Goal: Check status: Check status

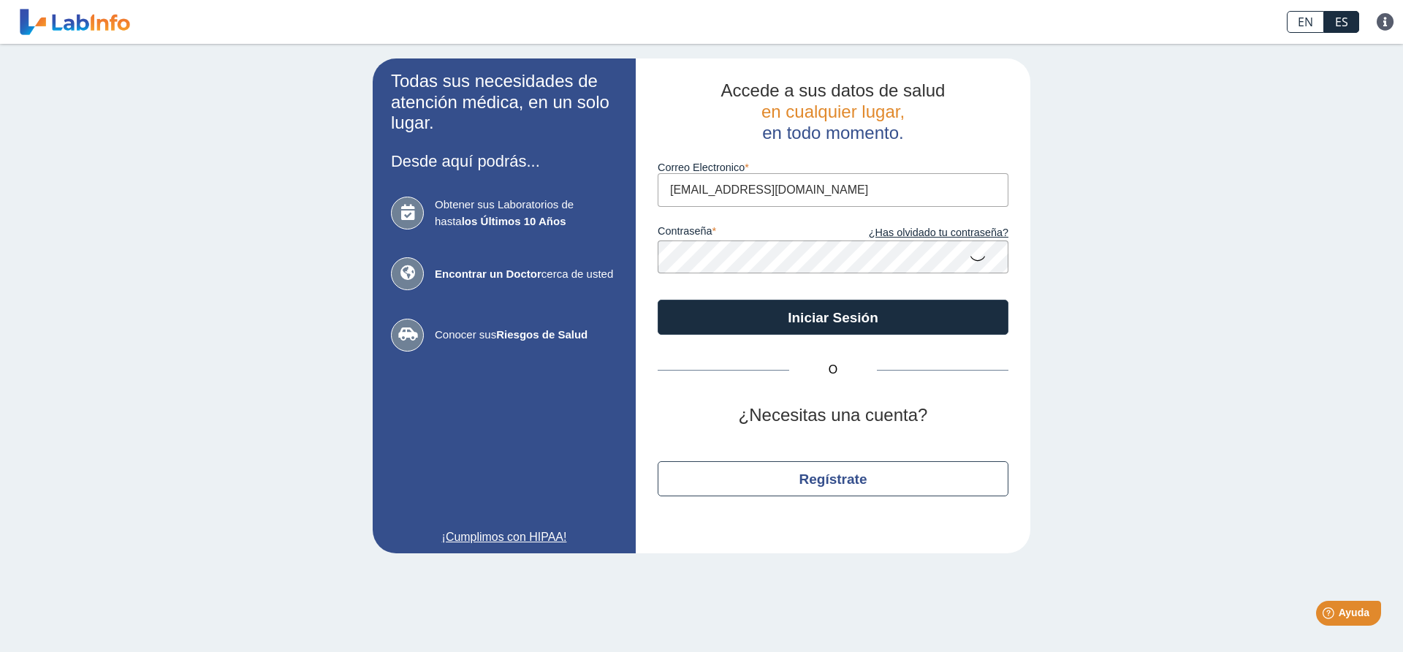
click at [980, 258] on icon at bounding box center [978, 257] width 18 height 28
click at [657, 300] on button "Iniciar Sesión" at bounding box center [832, 317] width 351 height 35
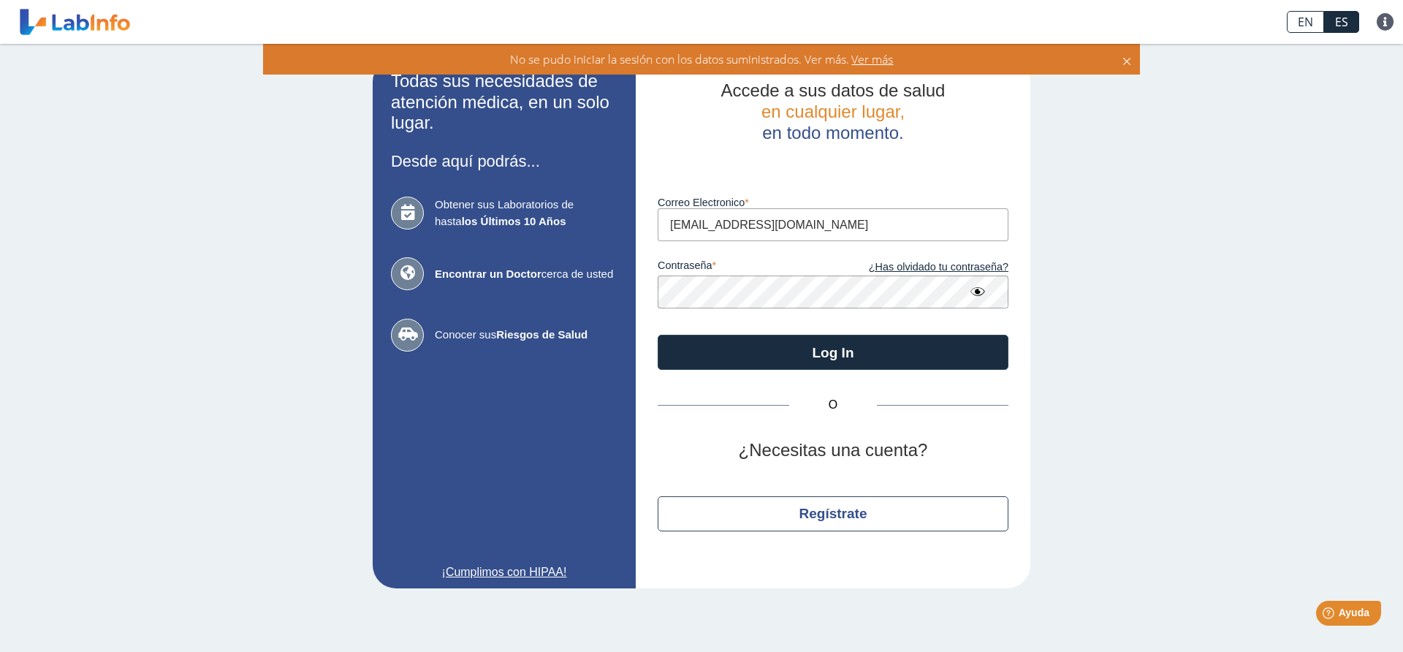
click at [657, 335] on button "Log In" at bounding box center [832, 352] width 351 height 35
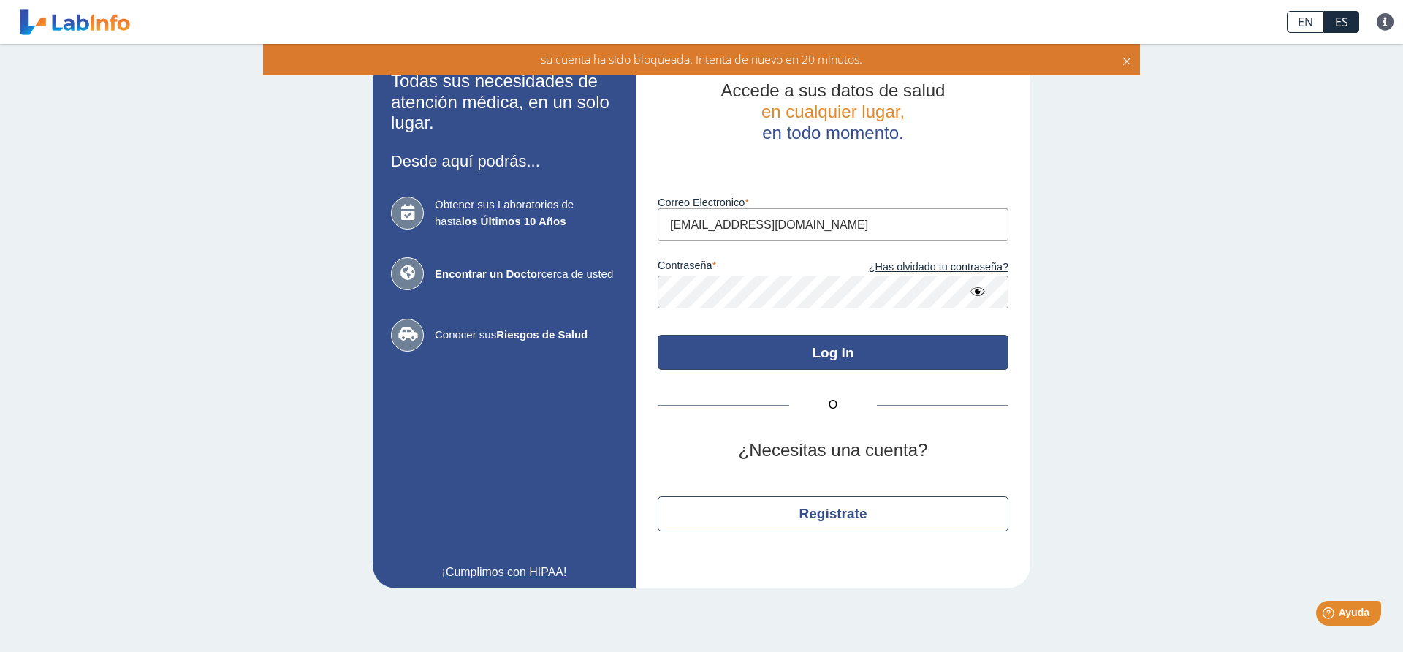
click at [799, 349] on button "Log In" at bounding box center [832, 352] width 351 height 35
click at [798, 340] on button "Log In" at bounding box center [832, 352] width 351 height 35
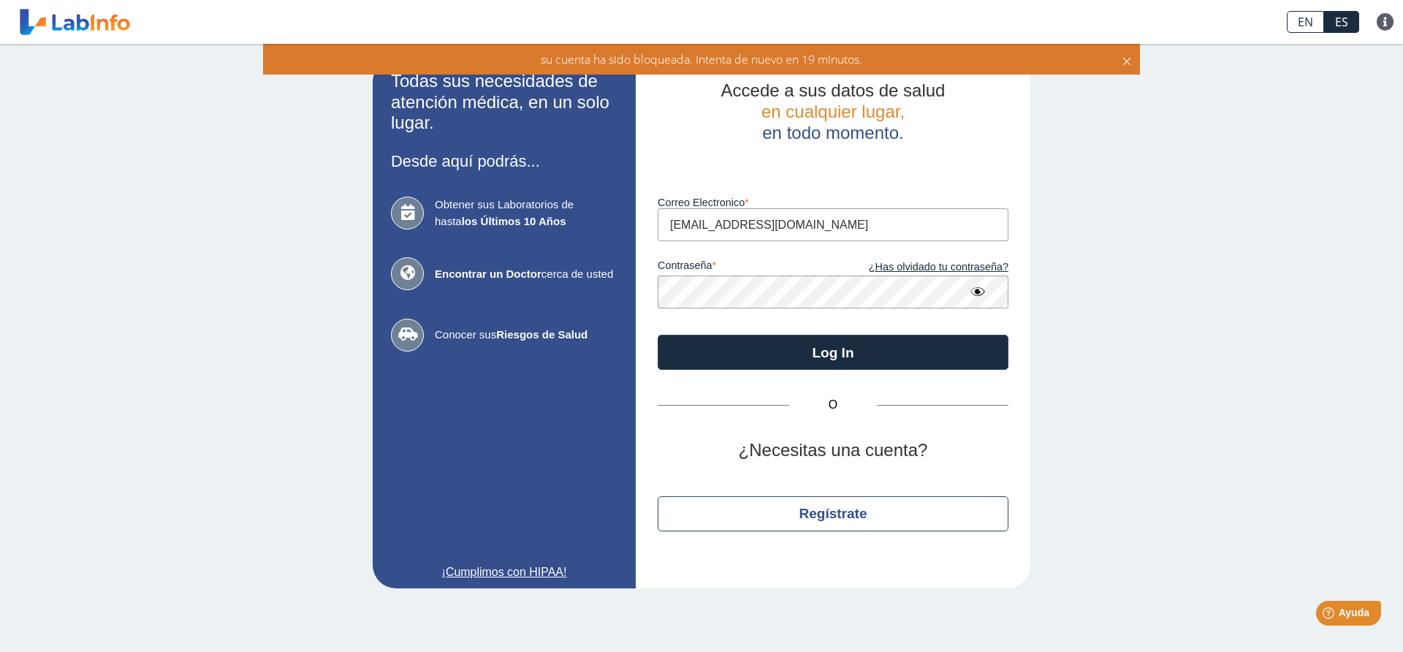
click at [657, 335] on button "Log In" at bounding box center [832, 352] width 351 height 35
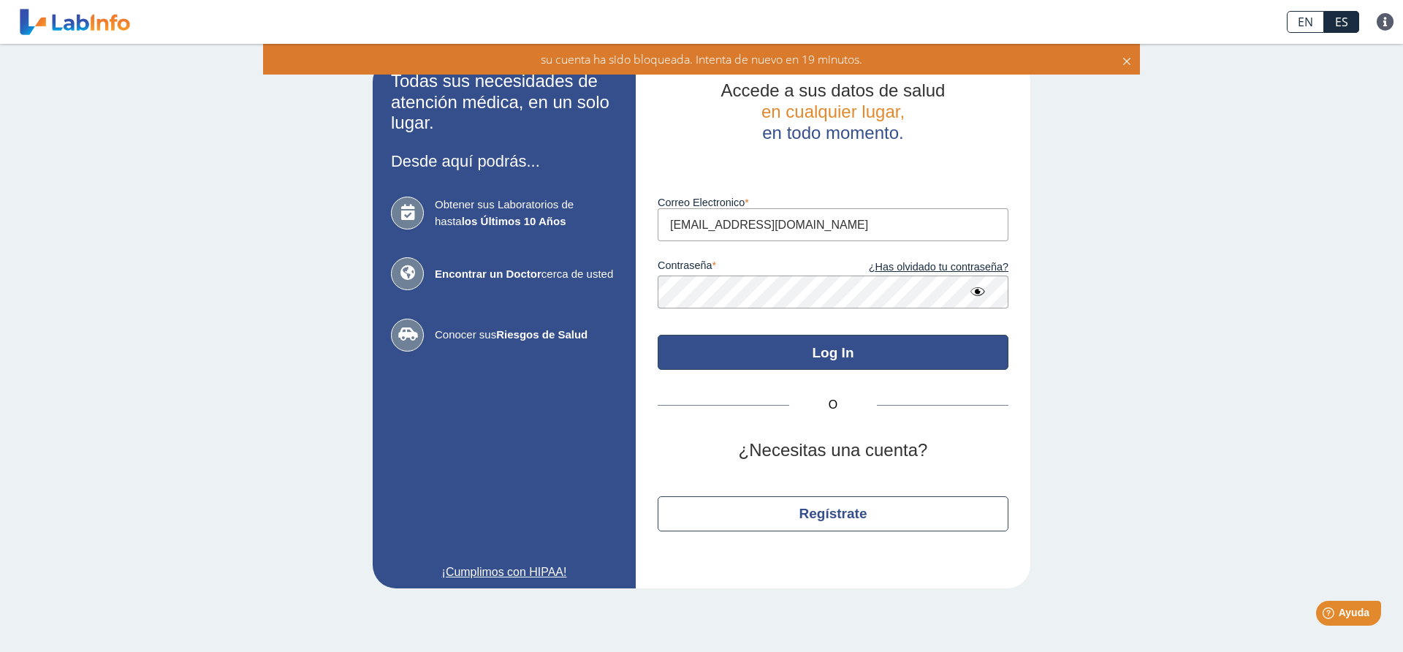
click at [813, 349] on button "Log In" at bounding box center [832, 352] width 351 height 35
click at [816, 357] on button "Log In" at bounding box center [832, 352] width 351 height 35
click at [809, 344] on button "Log In" at bounding box center [832, 352] width 351 height 35
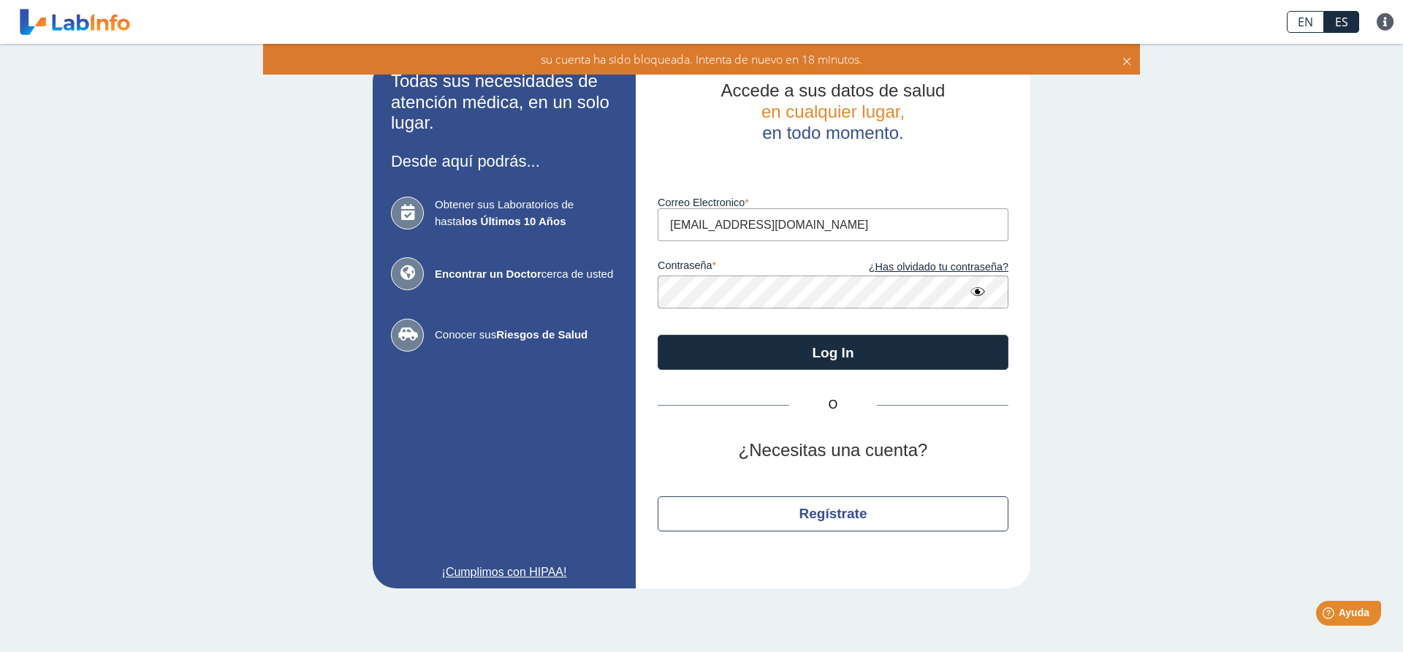
click at [842, 59] on span "su cuenta ha sido bloqueada. Intenta de nuevo en 18 minutos." at bounding box center [701, 59] width 321 height 16
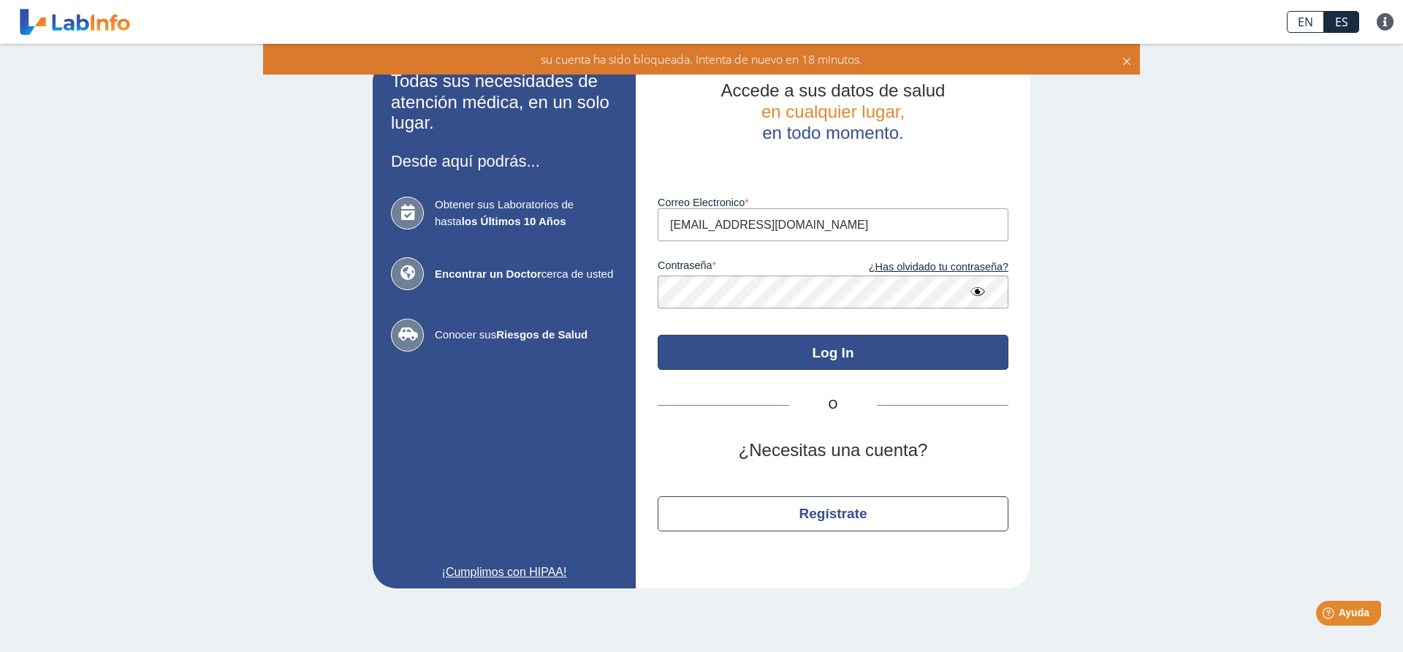
click at [855, 346] on button "Log In" at bounding box center [832, 352] width 351 height 35
click at [854, 349] on button "Log In" at bounding box center [832, 352] width 351 height 35
click at [844, 348] on button "Log In" at bounding box center [832, 352] width 351 height 35
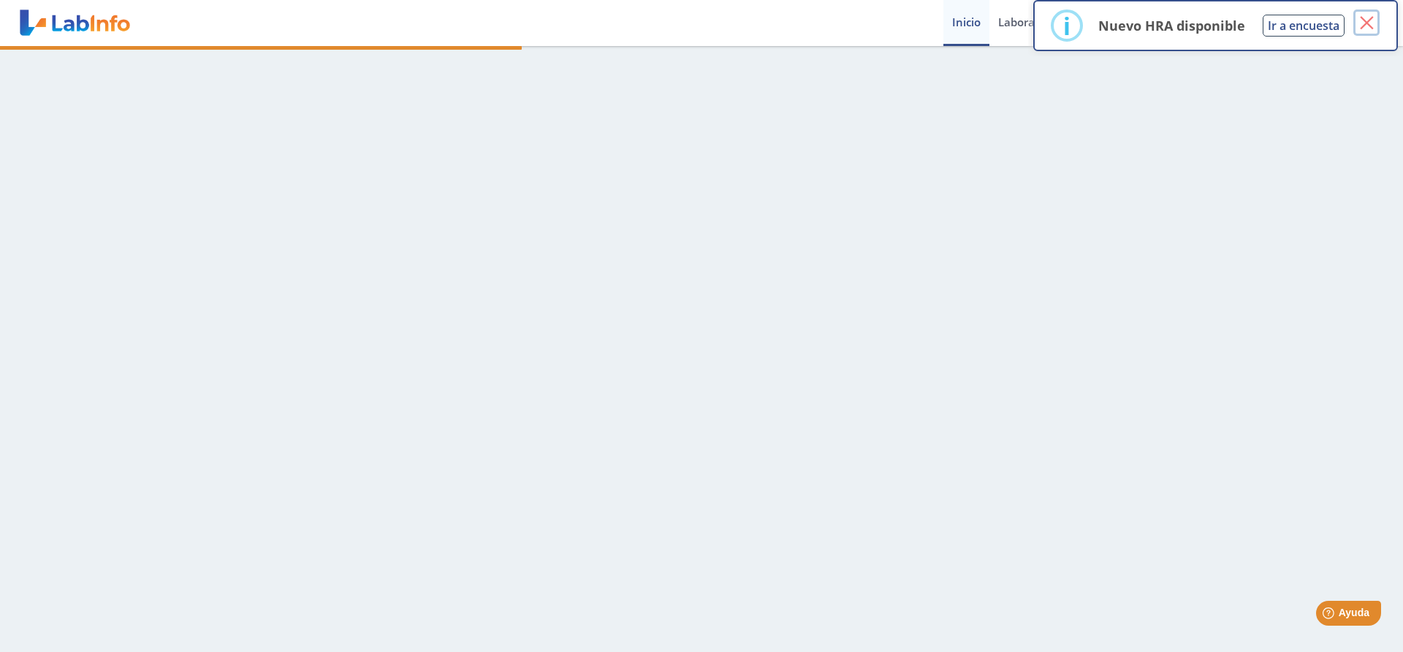
click at [1363, 19] on button "×" at bounding box center [1366, 22] width 26 height 26
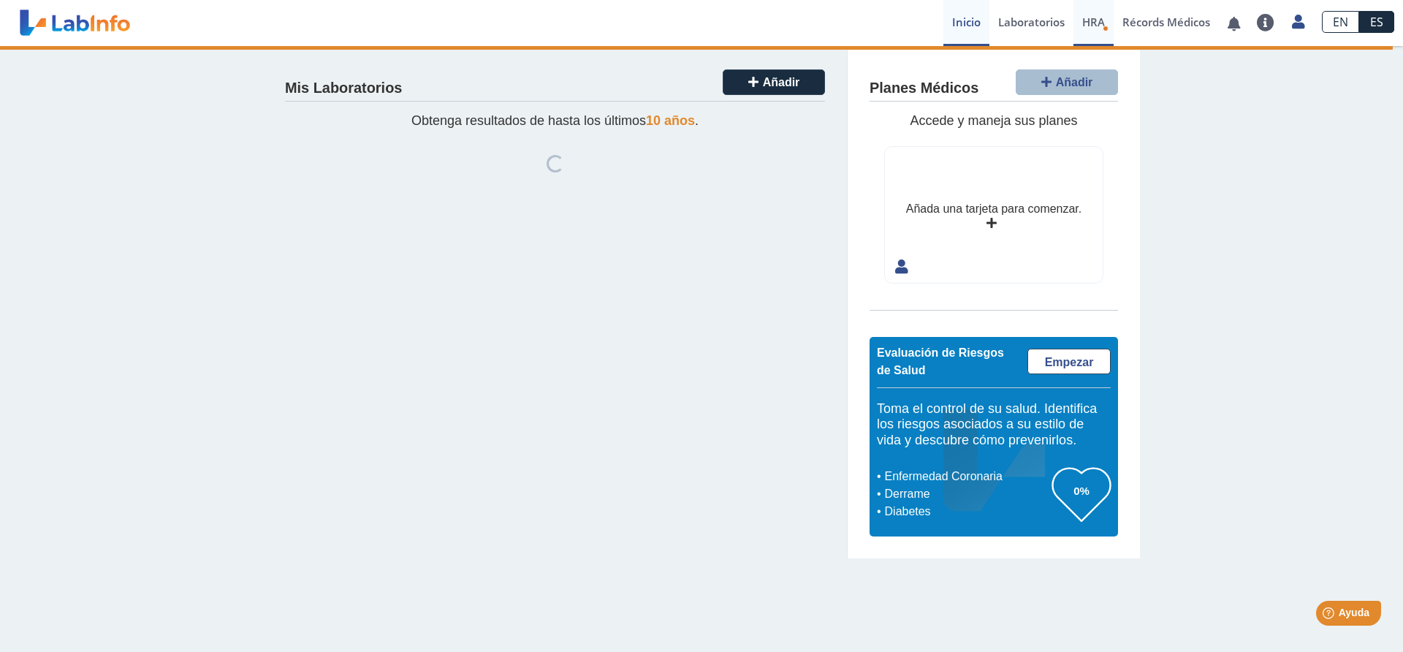
click at [1095, 20] on span "HRA" at bounding box center [1093, 22] width 23 height 15
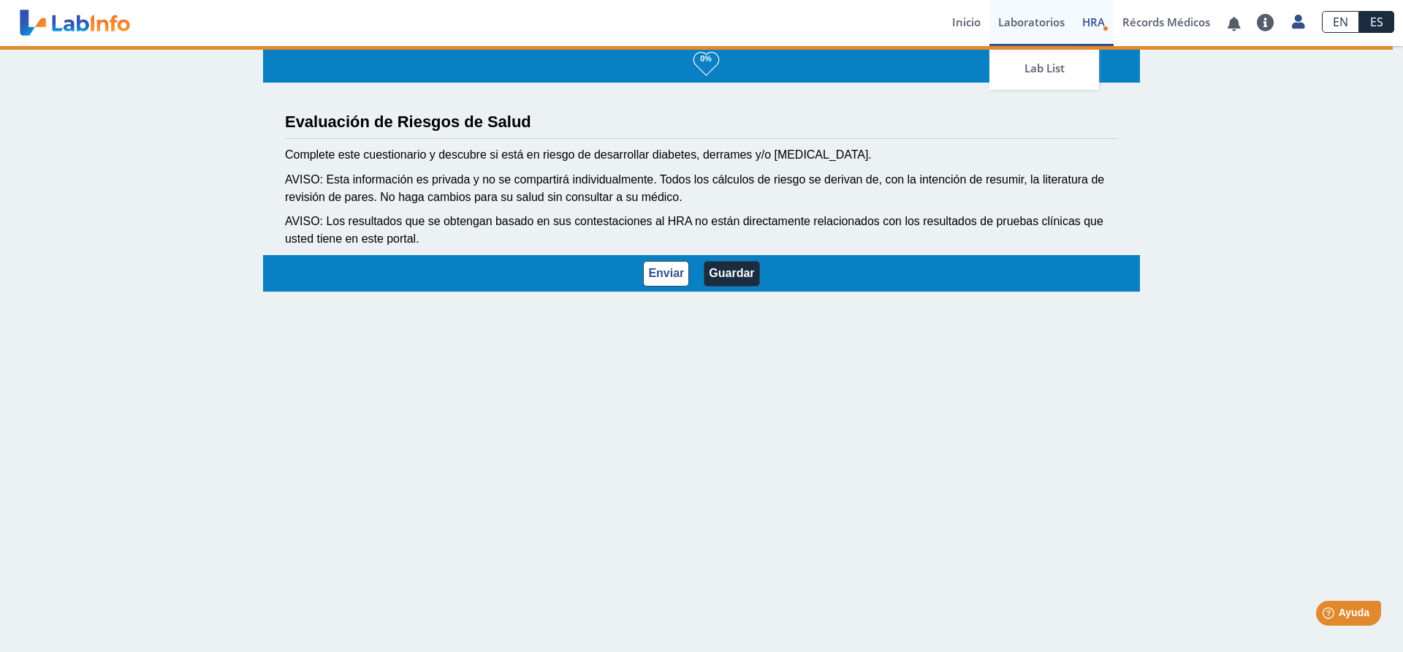
click at [1012, 26] on link "Laboratorios" at bounding box center [1031, 23] width 84 height 46
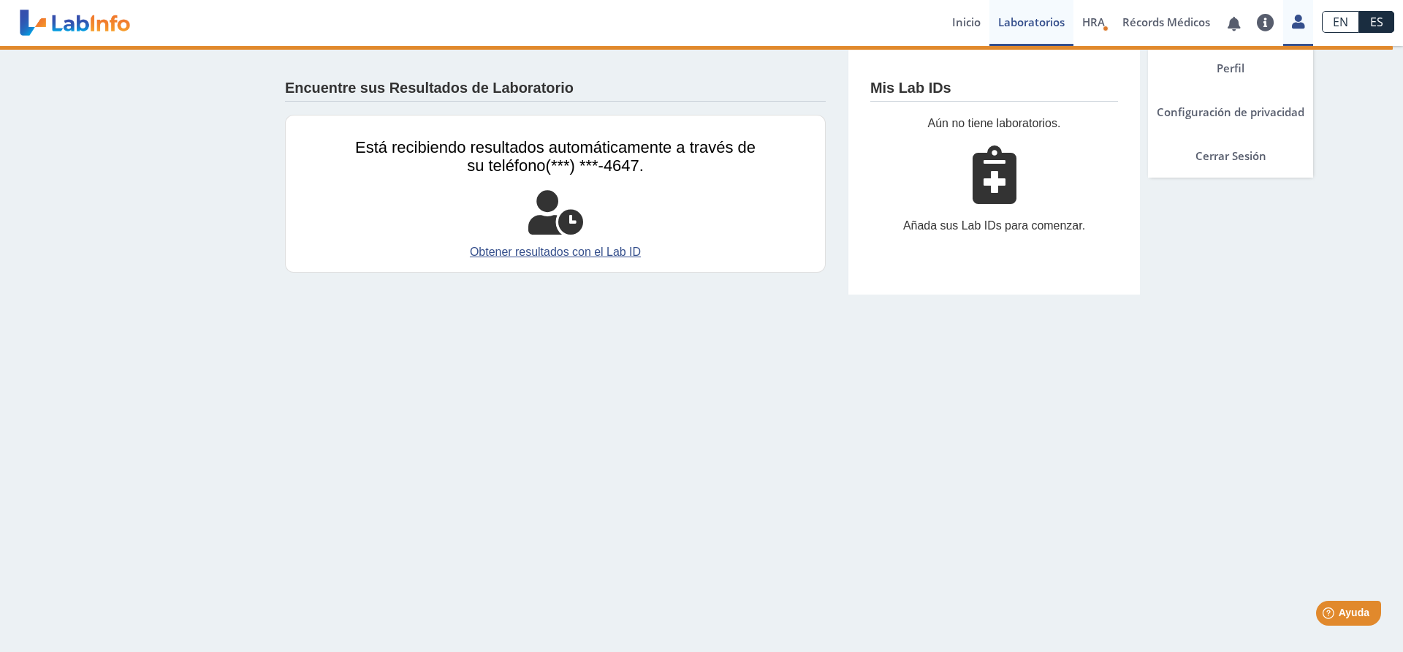
click at [1310, 22] on link at bounding box center [1298, 19] width 30 height 19
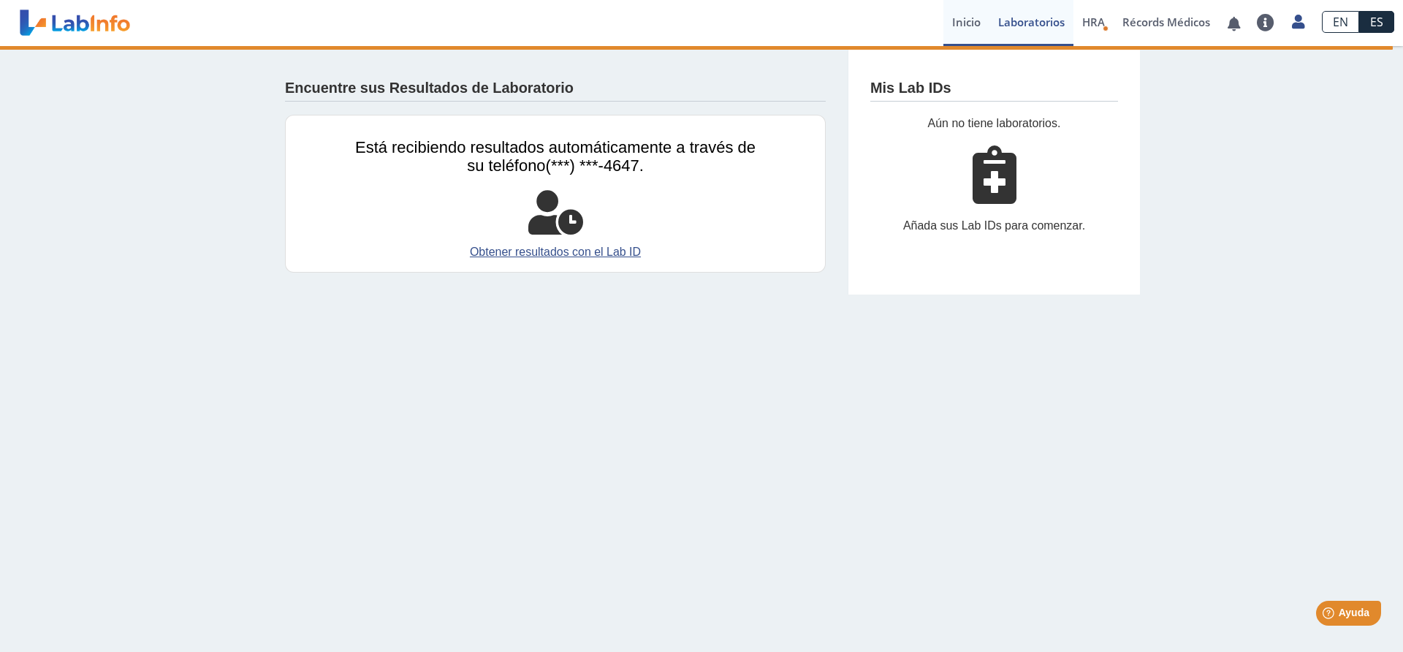
click at [963, 25] on link "Inicio" at bounding box center [966, 23] width 46 height 46
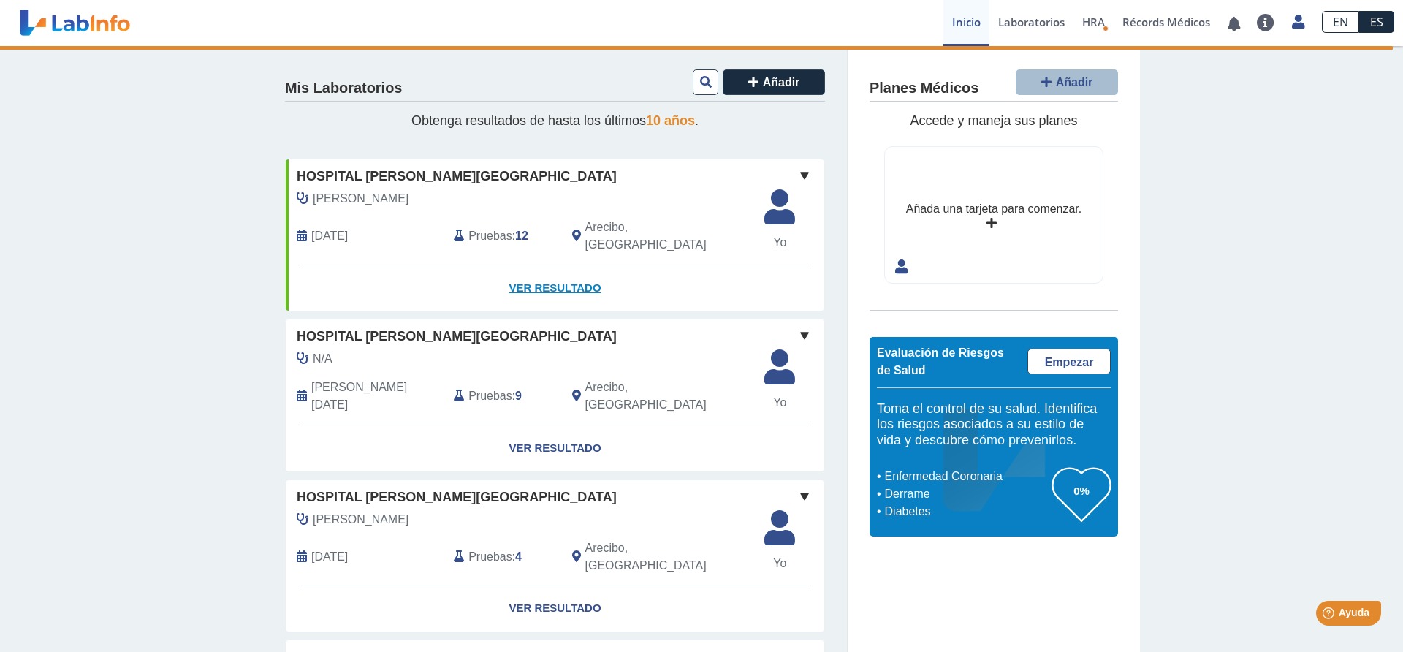
click at [548, 275] on link "Ver Resultado" at bounding box center [555, 288] width 538 height 46
click at [531, 272] on link "Ver Resultado" at bounding box center [555, 288] width 538 height 46
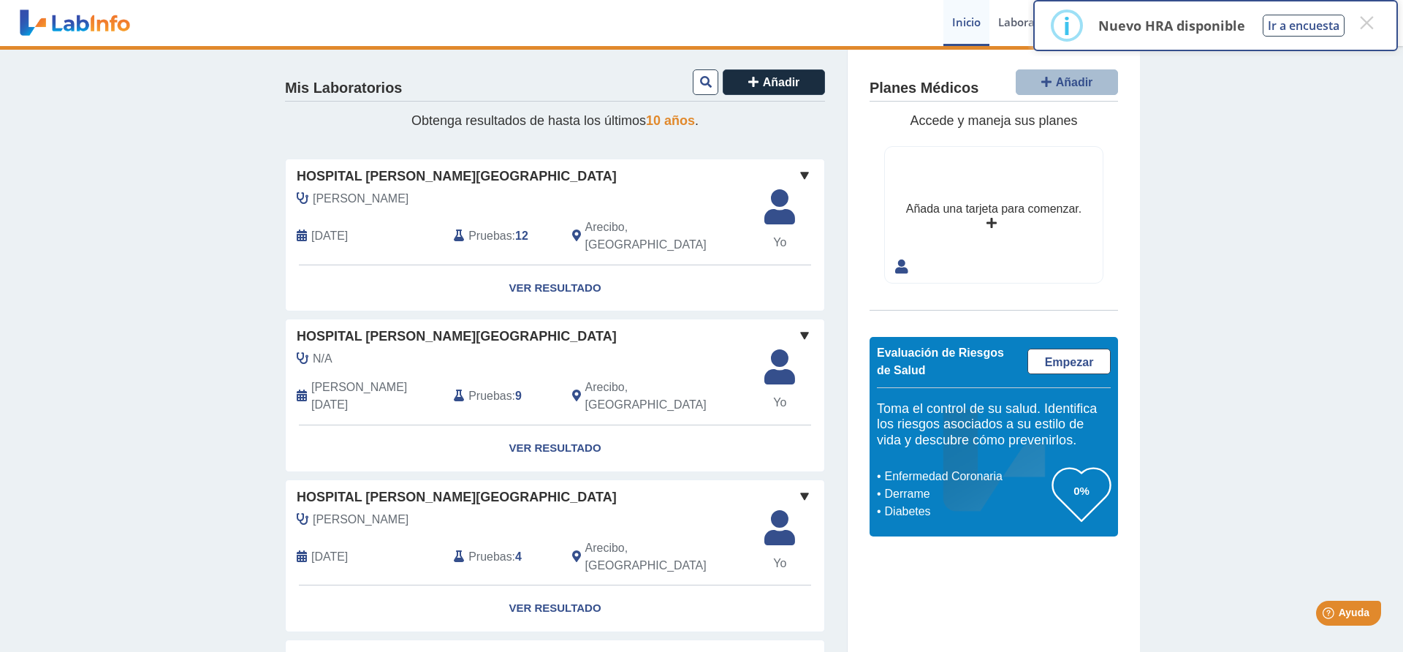
click at [316, 235] on span "[DATE]" at bounding box center [329, 236] width 37 height 18
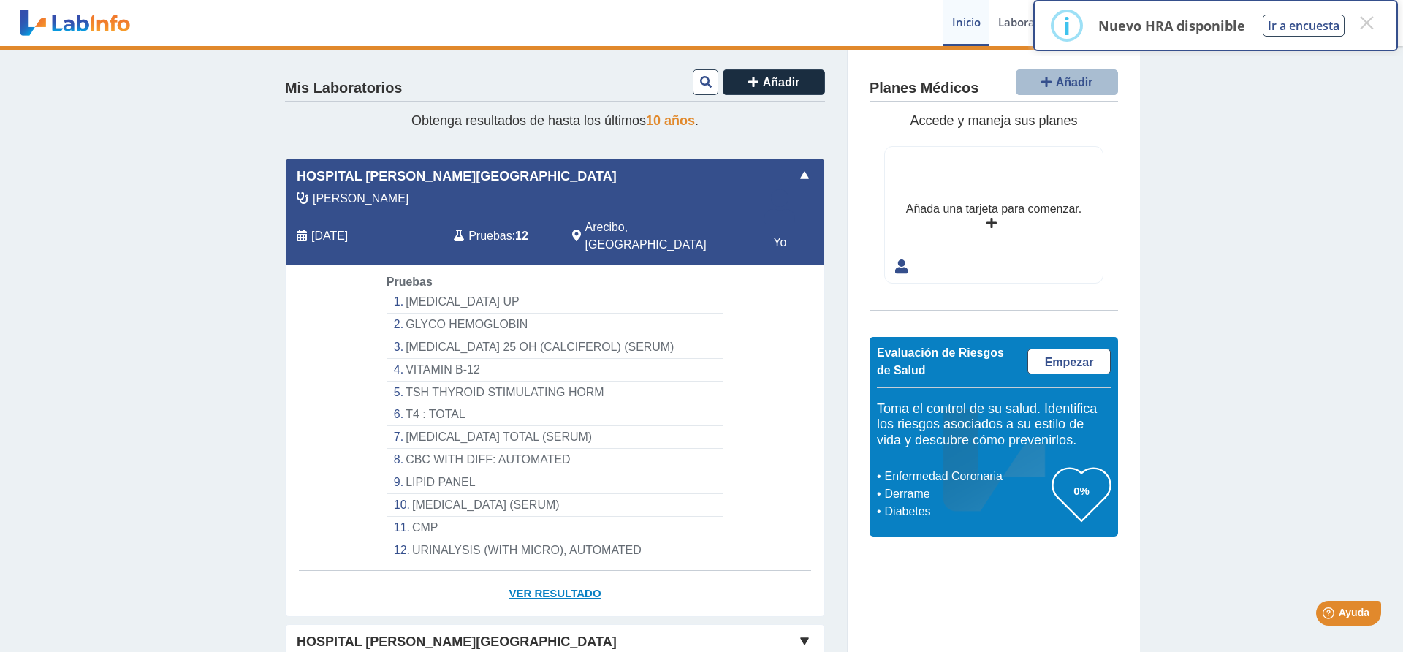
click at [533, 583] on link "Ver Resultado" at bounding box center [555, 594] width 538 height 46
click at [1371, 21] on button "×" at bounding box center [1366, 22] width 26 height 26
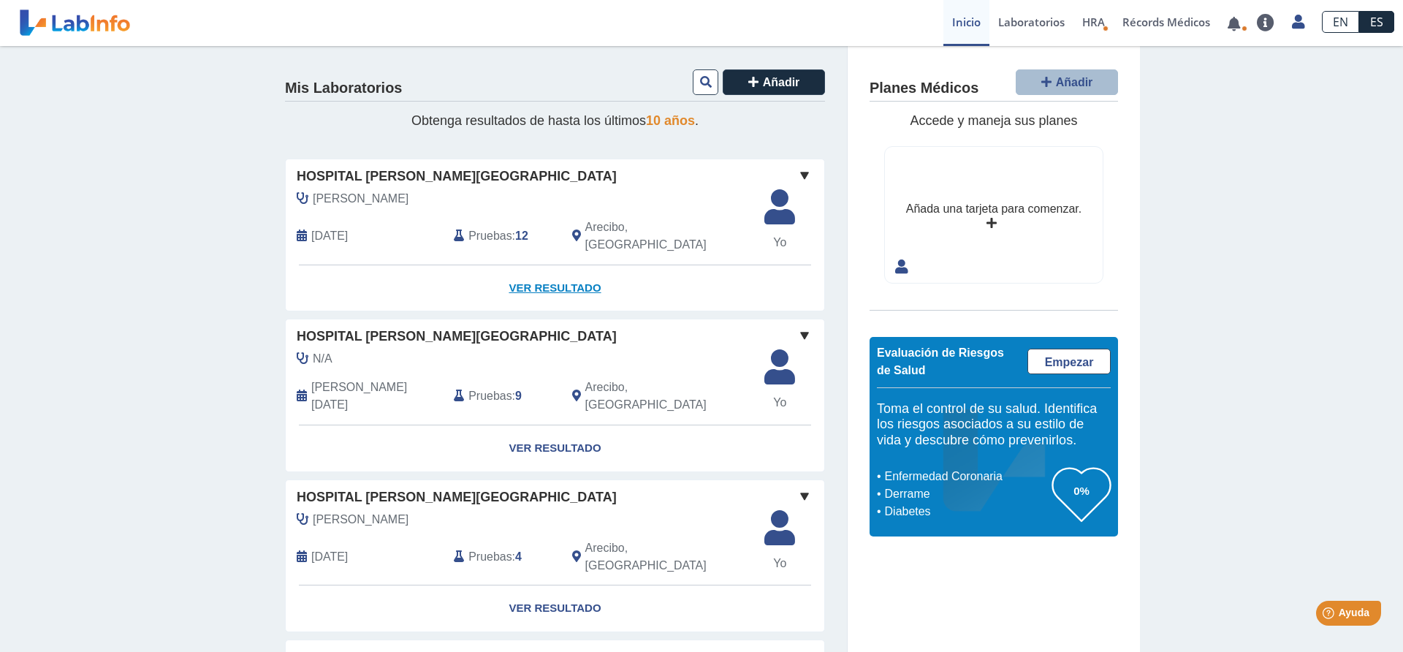
click at [562, 278] on link "Ver Resultado" at bounding box center [555, 288] width 538 height 46
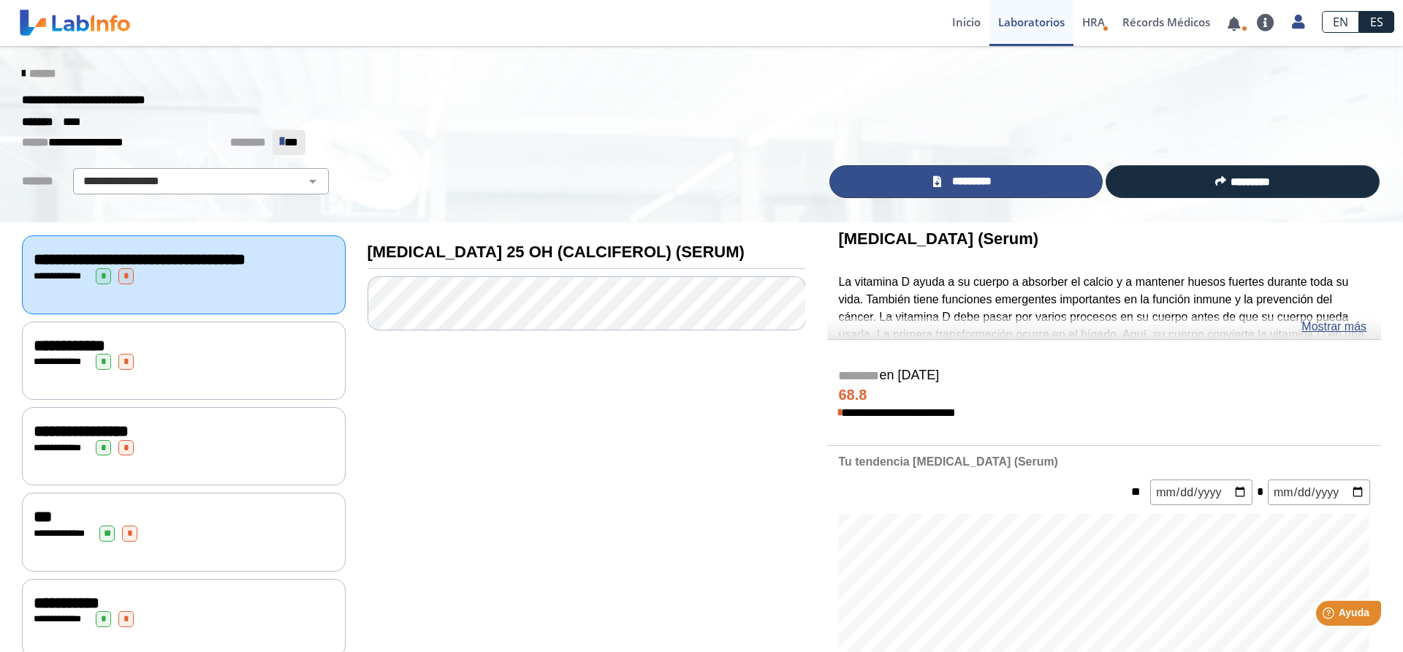
click at [960, 172] on link "*********" at bounding box center [966, 181] width 274 height 33
